Goal: Transaction & Acquisition: Purchase product/service

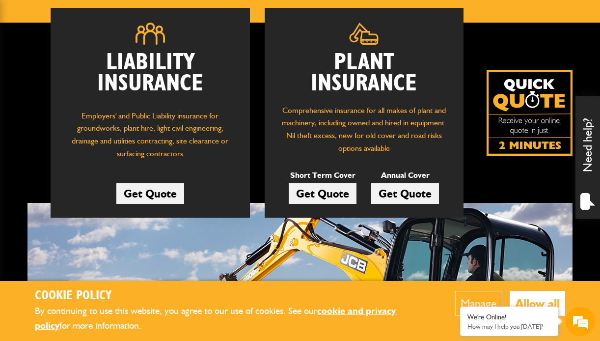
click at [538, 303] on button "Allow all" at bounding box center [536, 303] width 55 height 25
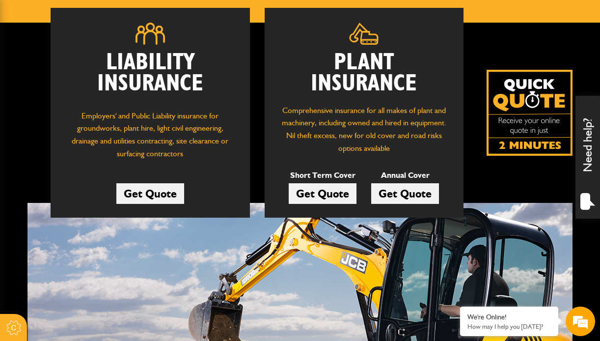
click at [313, 192] on link "Get Quote" at bounding box center [323, 193] width 68 height 21
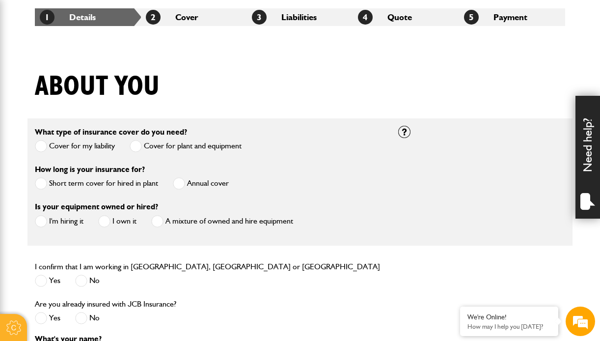
click at [118, 183] on label "Short term cover for hired in plant" at bounding box center [96, 183] width 123 height 12
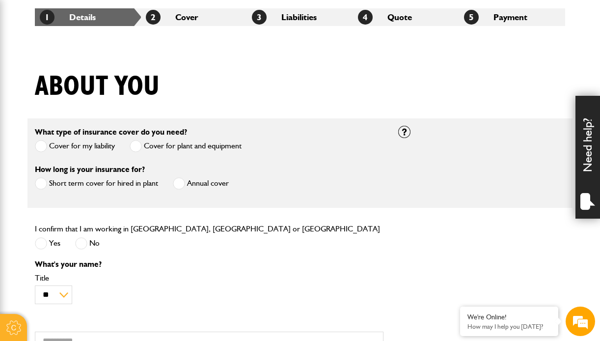
click at [38, 244] on span at bounding box center [41, 243] width 12 height 12
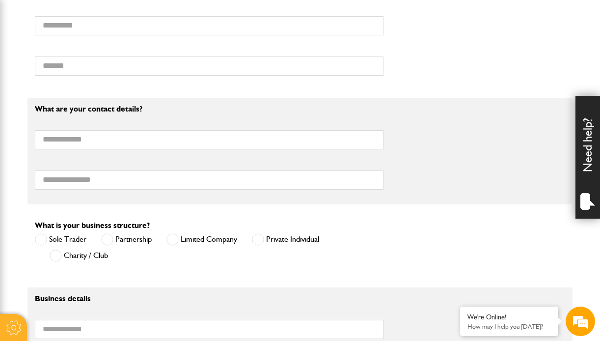
scroll to position [499, 0]
